Goal: Task Accomplishment & Management: Manage account settings

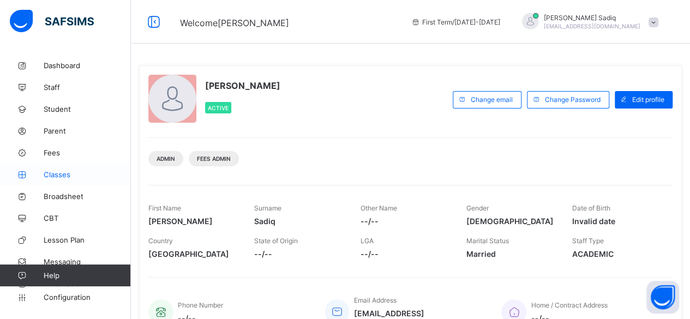
click at [61, 168] on link "Classes" at bounding box center [65, 175] width 131 height 22
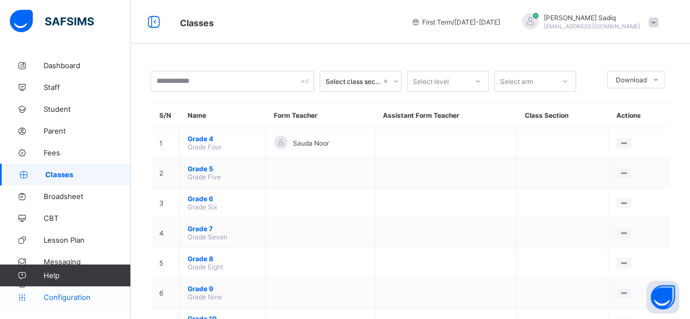
click at [75, 298] on span "Configuration" at bounding box center [87, 297] width 87 height 9
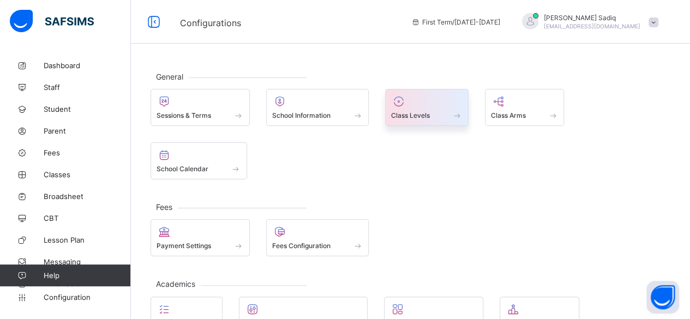
click at [421, 98] on div at bounding box center [426, 101] width 71 height 13
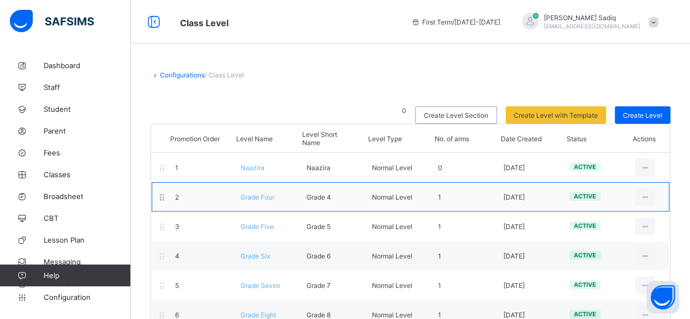
click at [261, 196] on span "Grade Four" at bounding box center [257, 197] width 34 height 8
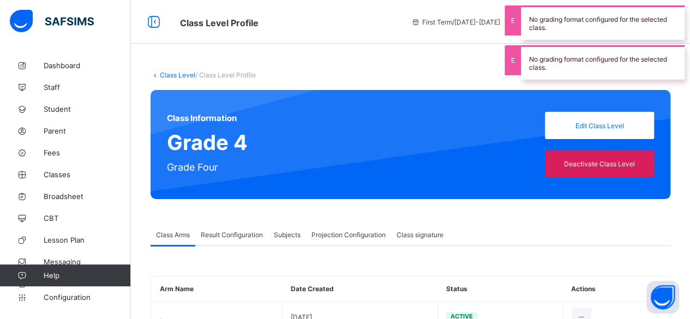
type input "**"
click at [350, 232] on span "Projection Configuration" at bounding box center [348, 235] width 74 height 8
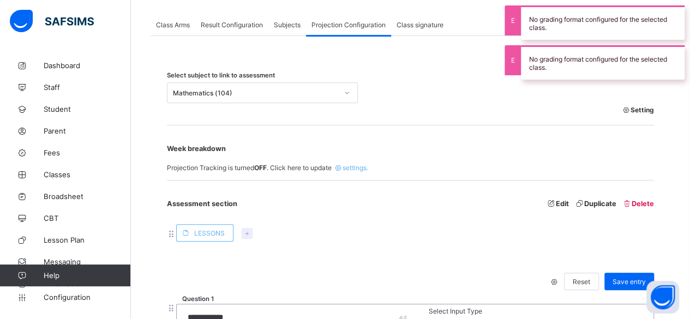
scroll to position [218, 0]
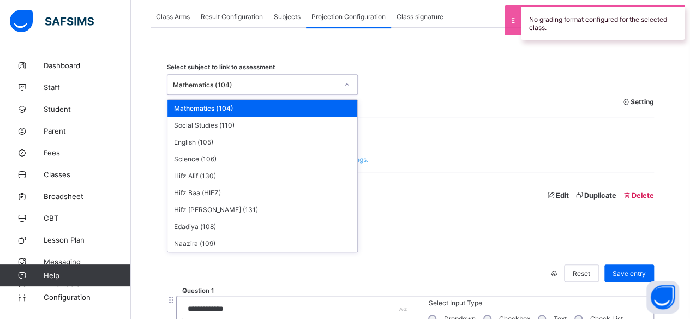
click at [291, 83] on div "Mathematics (104)" at bounding box center [255, 85] width 165 height 8
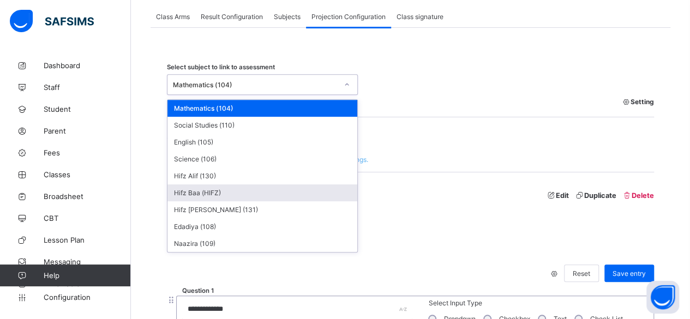
click at [225, 184] on div "Hifz Baa (HIFZ)" at bounding box center [262, 192] width 190 height 17
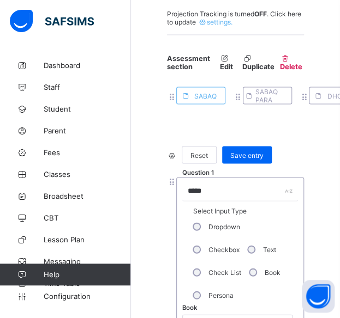
scroll to position [478, 0]
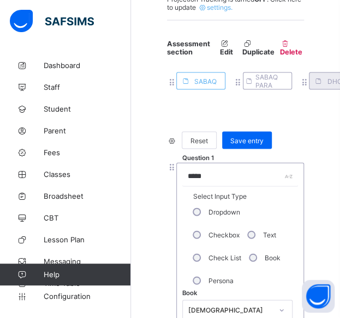
click at [324, 86] on span at bounding box center [317, 80] width 17 height 17
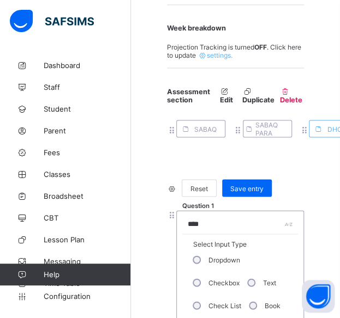
scroll to position [427, 0]
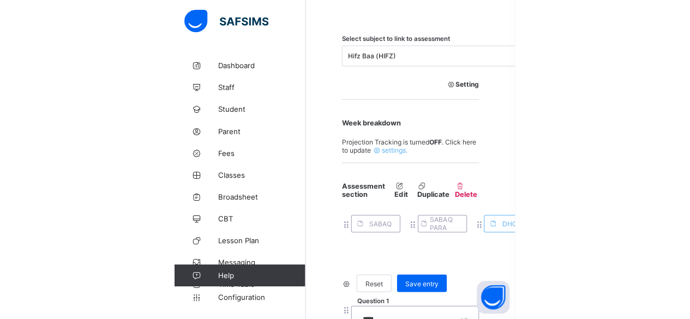
scroll to position [340, 0]
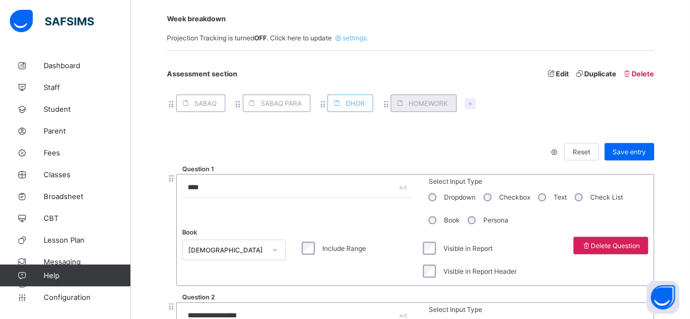
click at [435, 107] on div "HOMEWORK" at bounding box center [423, 102] width 66 height 17
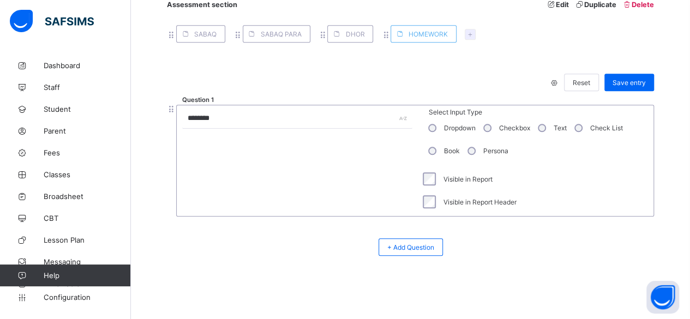
scroll to position [357, 0]
